Goal: Find specific page/section: Find specific page/section

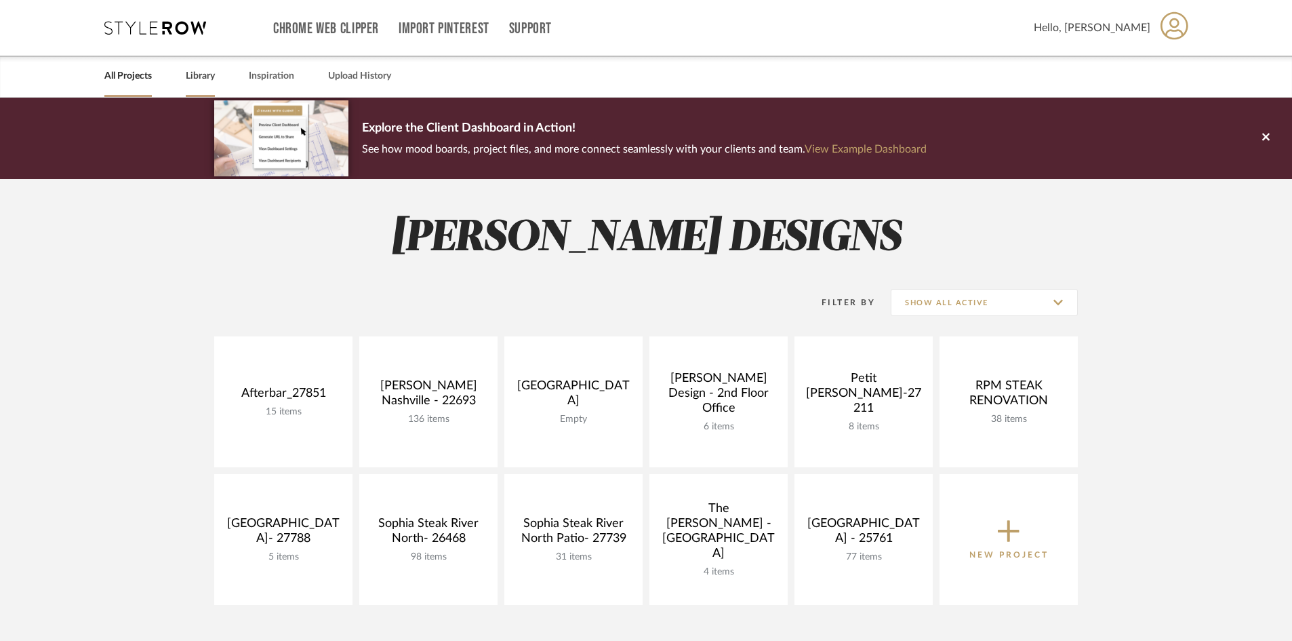
click at [205, 80] on link "Library" at bounding box center [200, 76] width 29 height 18
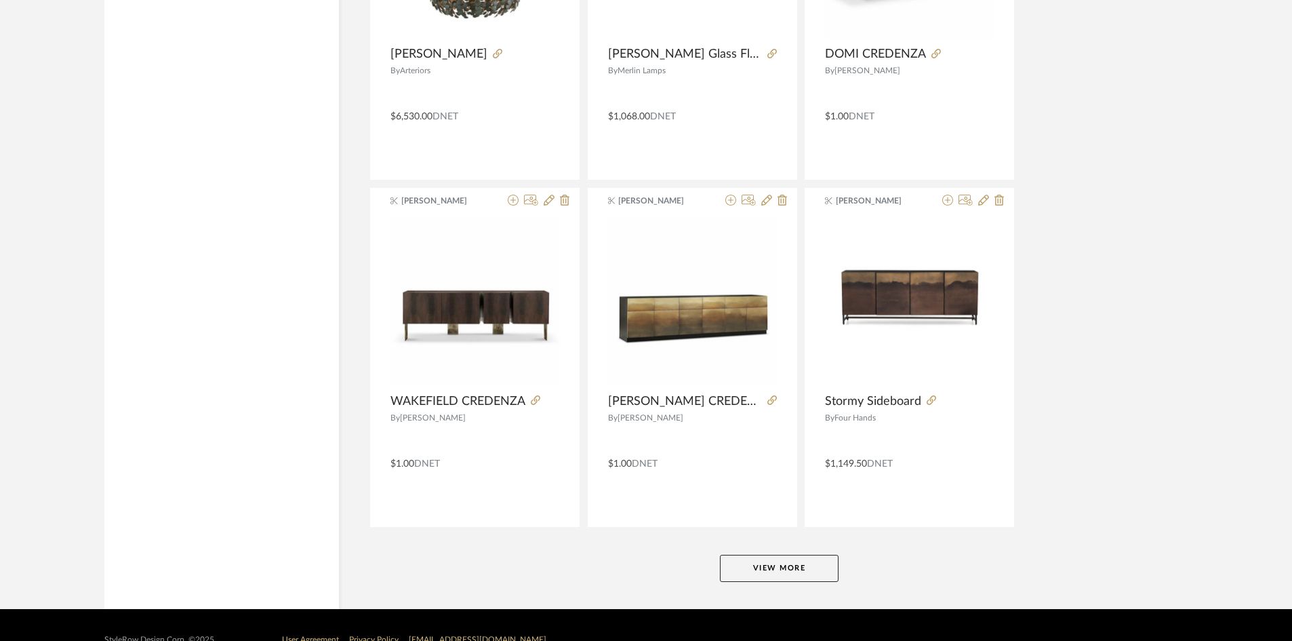
scroll to position [3222, 0]
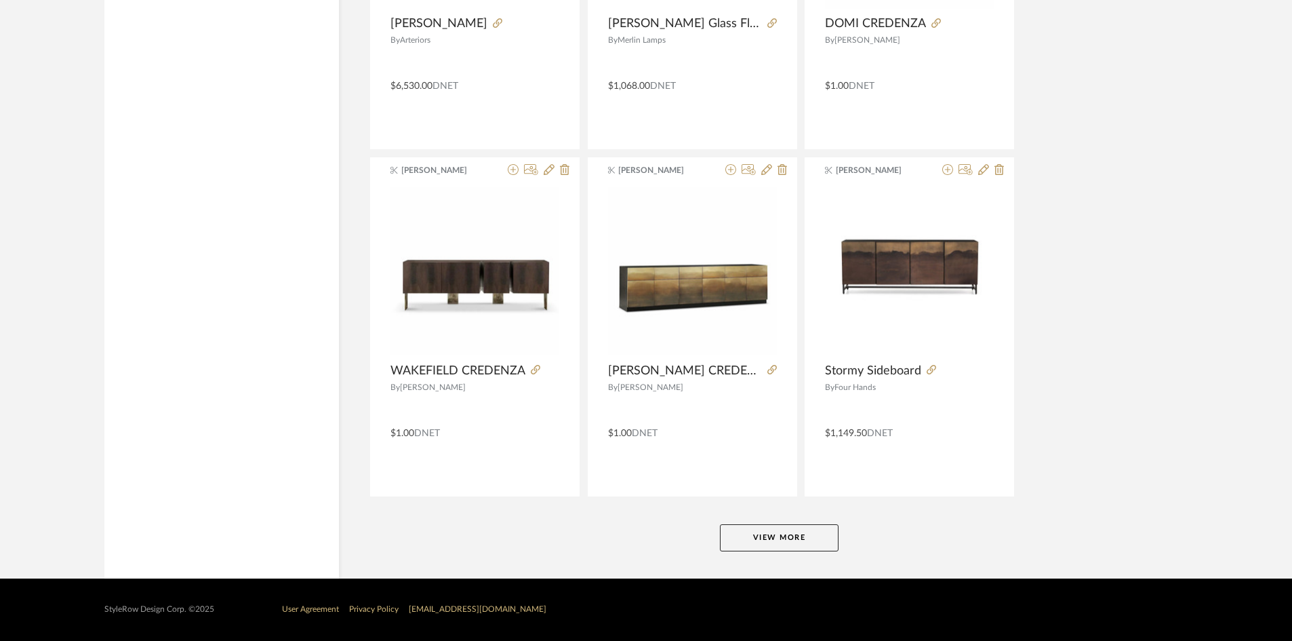
click at [792, 536] on button "View More" at bounding box center [779, 537] width 119 height 27
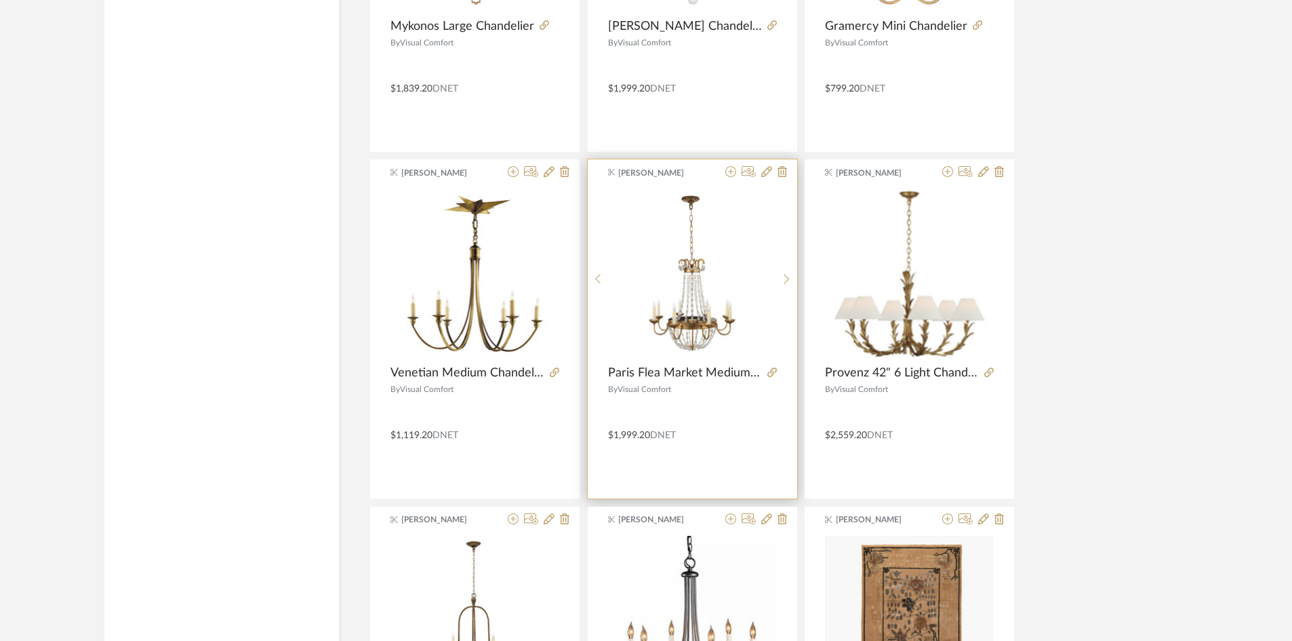
scroll to position [6689, 0]
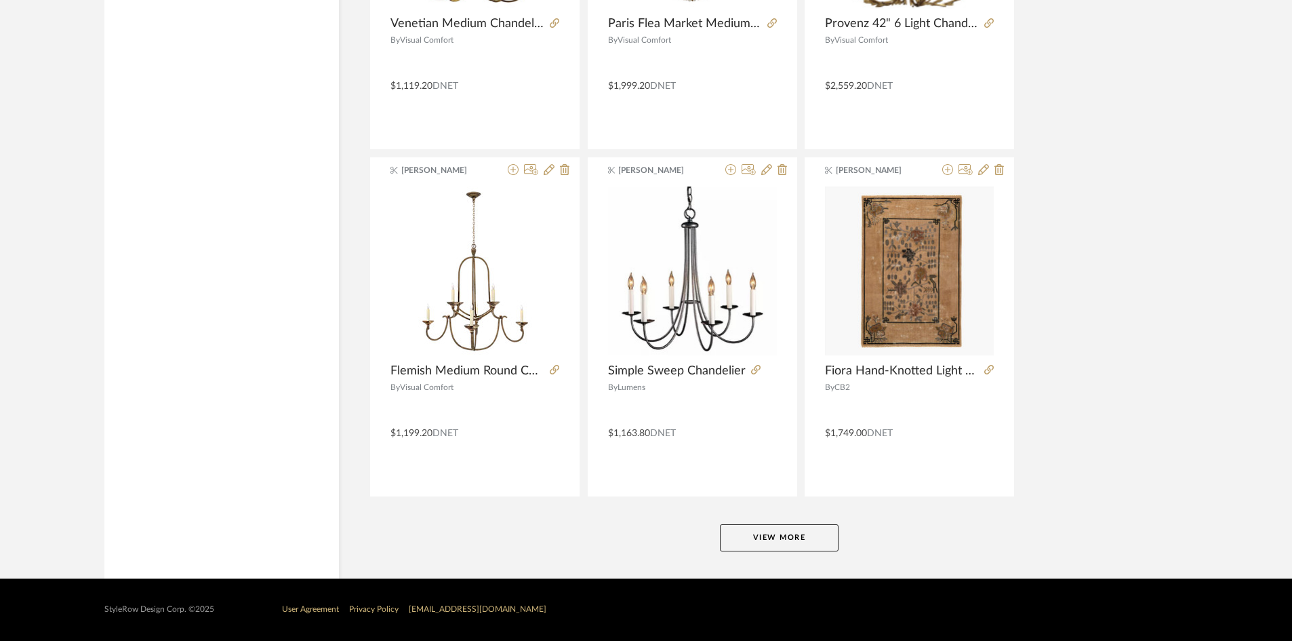
click at [777, 536] on button "View More" at bounding box center [779, 537] width 119 height 27
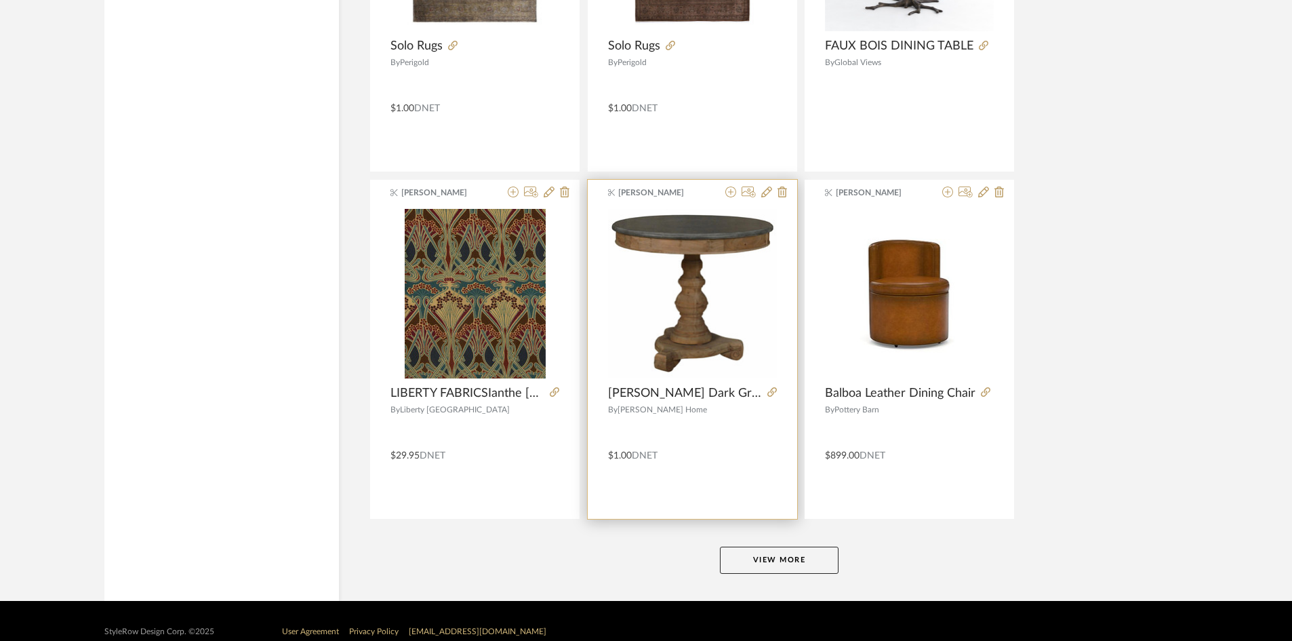
scroll to position [10156, 0]
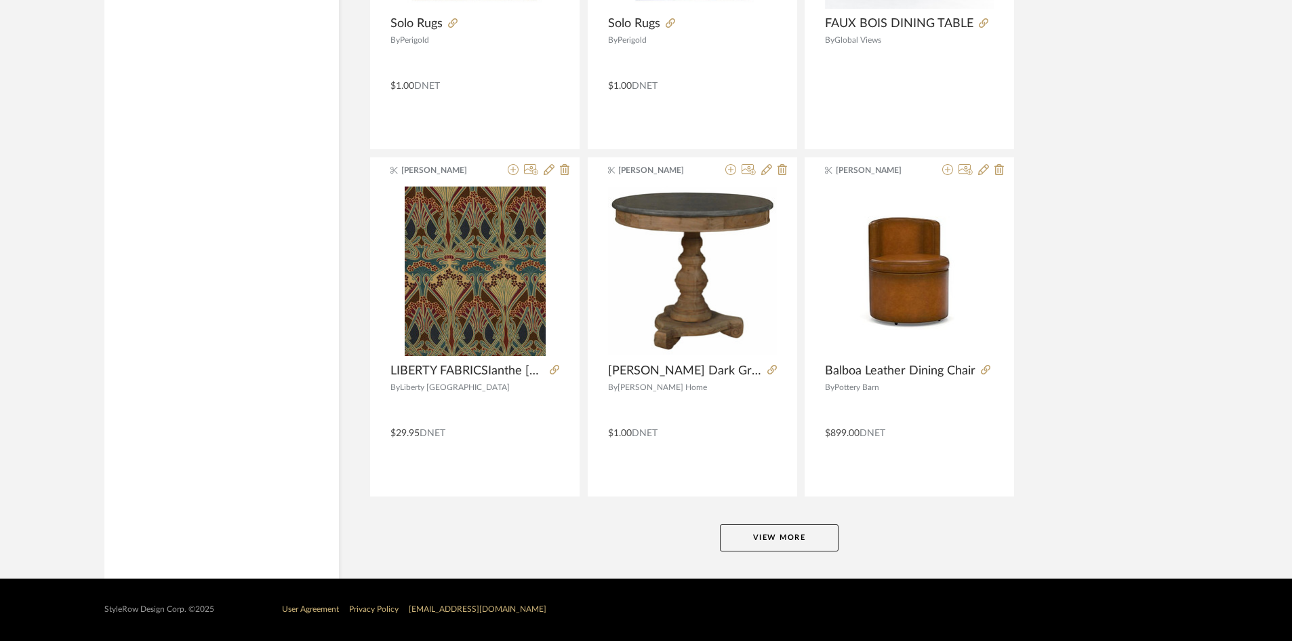
click at [785, 529] on button "View More" at bounding box center [779, 537] width 119 height 27
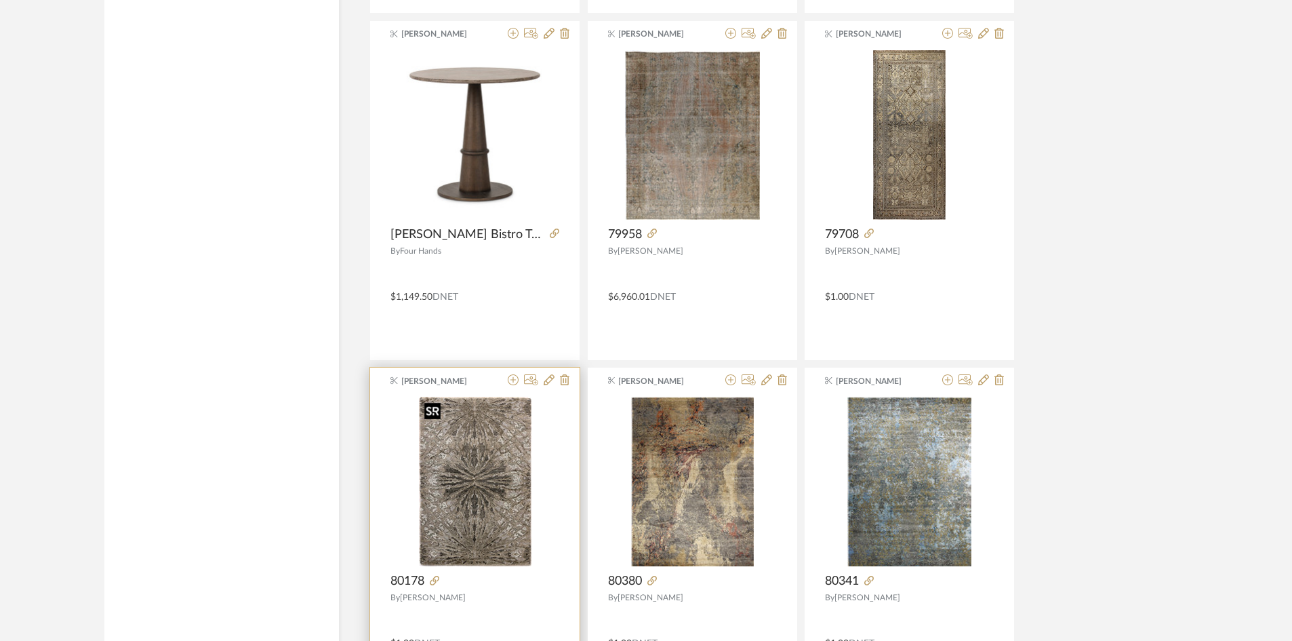
scroll to position [12528, 0]
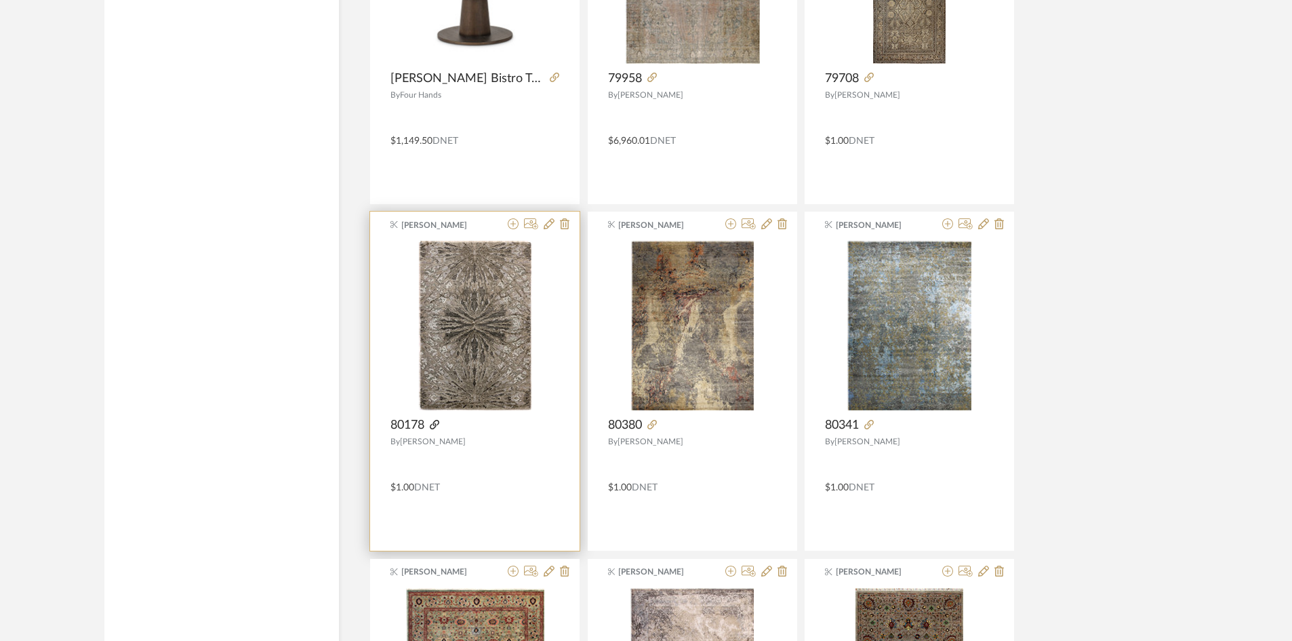
click at [439, 422] on icon at bounding box center [434, 424] width 9 height 9
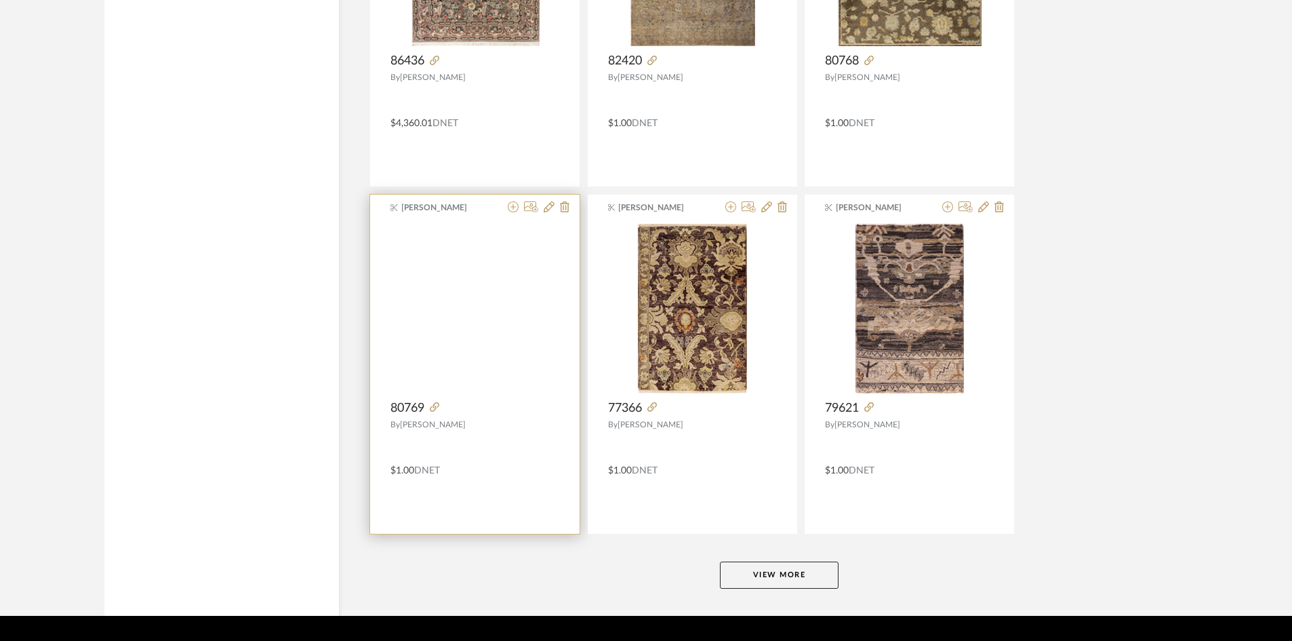
scroll to position [13623, 0]
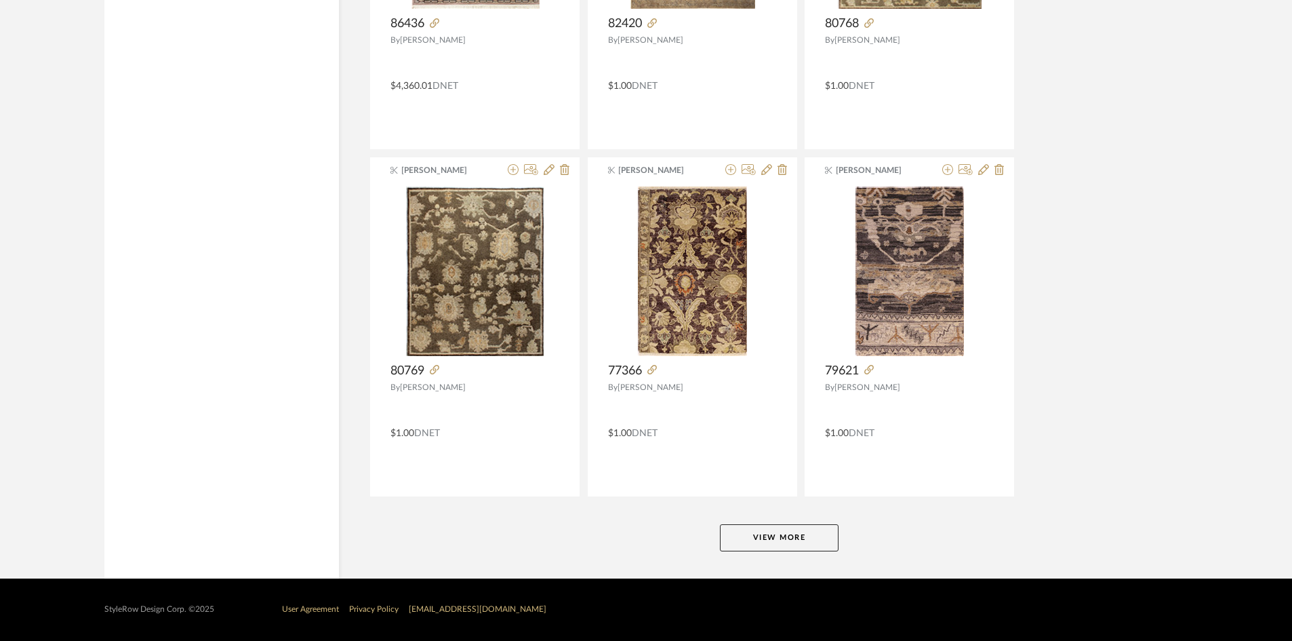
click at [785, 546] on button "View More" at bounding box center [779, 537] width 119 height 27
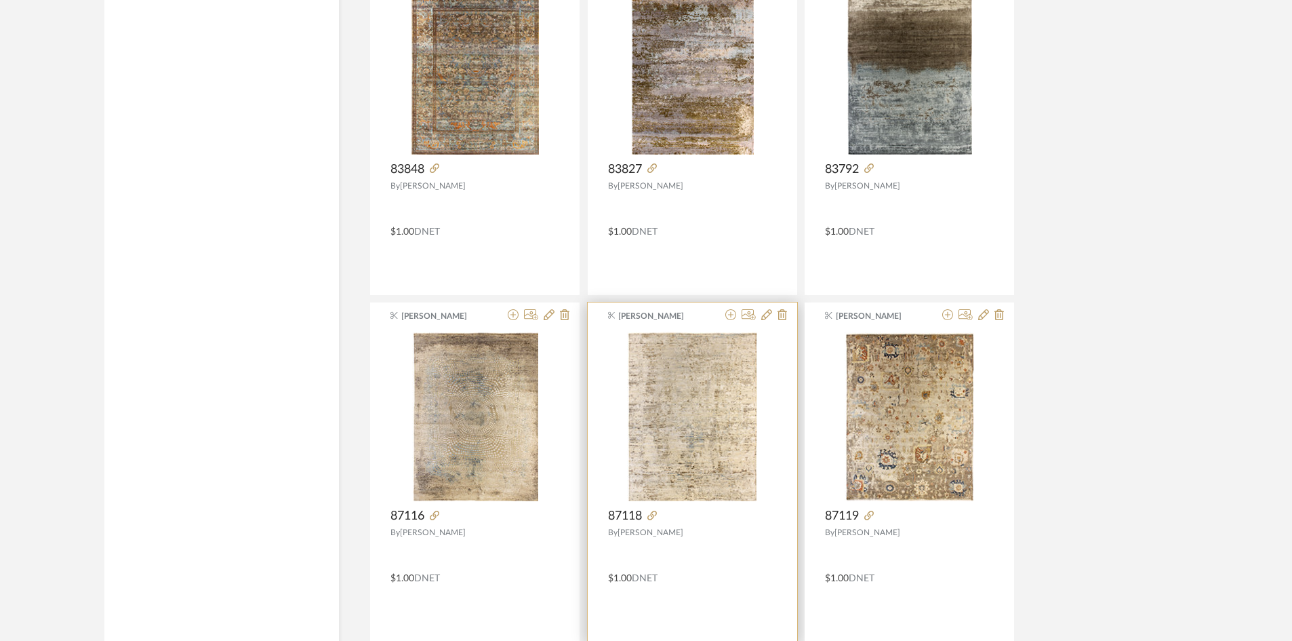
scroll to position [14572, 0]
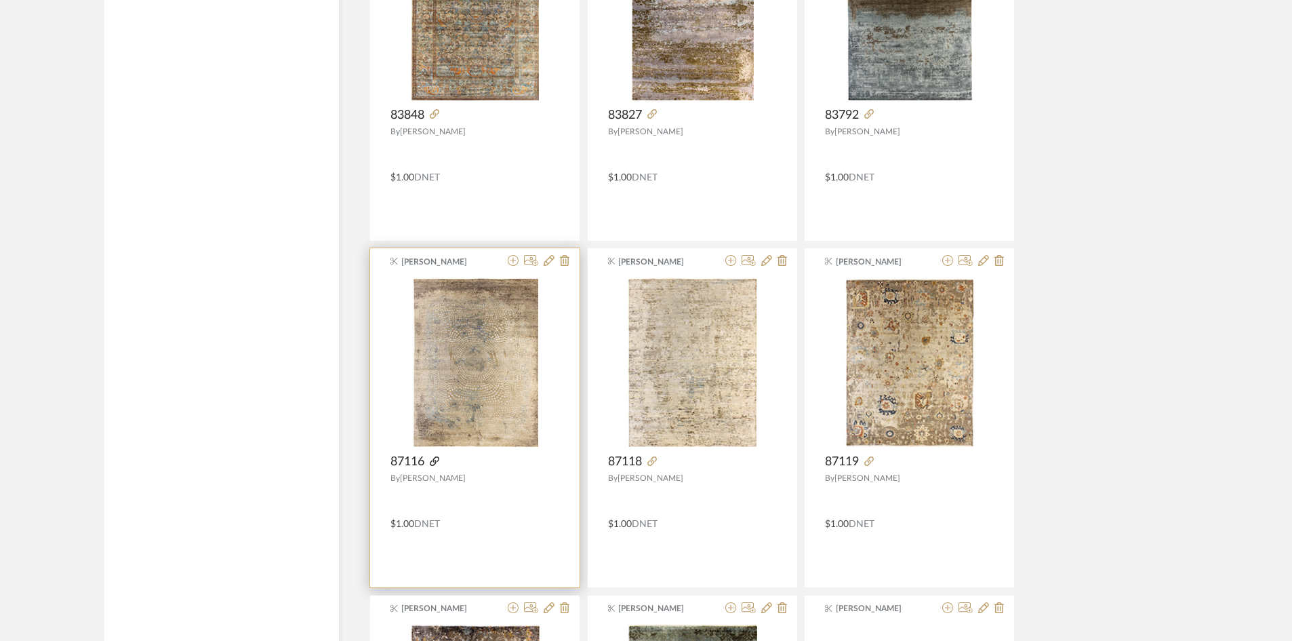
click at [437, 462] on icon at bounding box center [434, 460] width 9 height 9
